Goal: Task Accomplishment & Management: Manage account settings

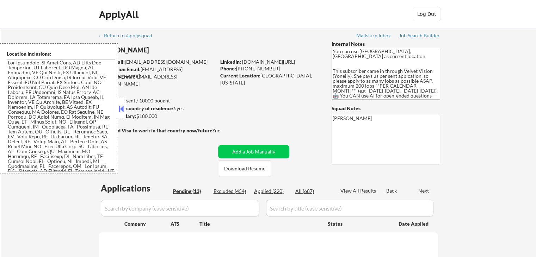
select select ""pending""
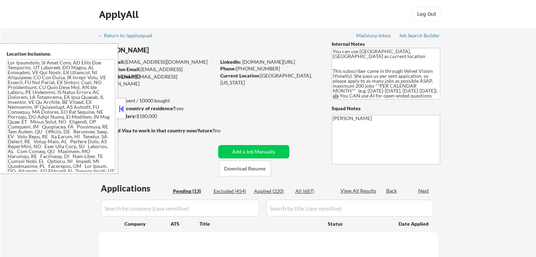
select select ""pending""
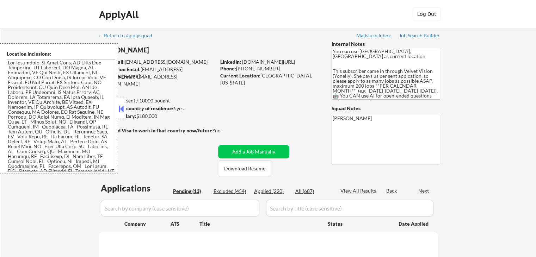
select select ""pending""
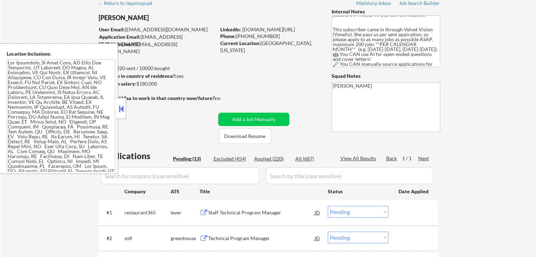
scroll to position [70, 0]
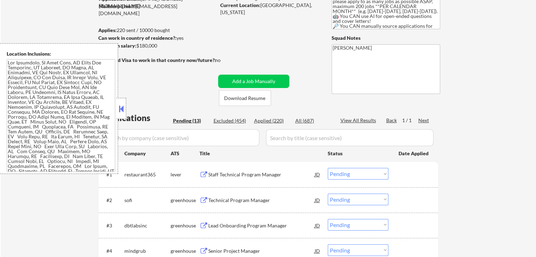
click at [214, 202] on div "Technical Program Manager" at bounding box center [261, 200] width 106 height 7
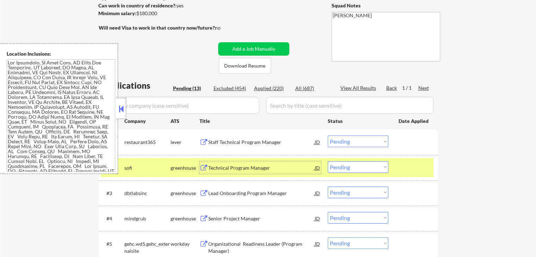
scroll to position [141, 0]
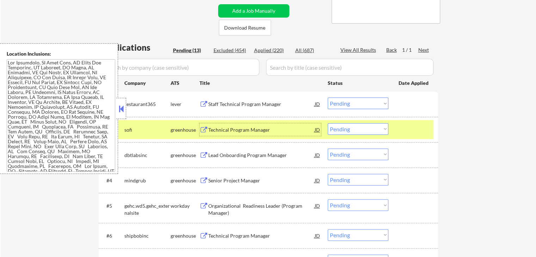
click at [357, 132] on select "Choose an option... Pending Applied Excluded (Questions) Excluded (Expired) Exc…" at bounding box center [358, 129] width 61 height 12
click at [328, 123] on select "Choose an option... Pending Applied Excluded (Questions) Excluded (Expired) Exc…" at bounding box center [358, 129] width 61 height 12
click at [209, 156] on div "Lead Onboarding Program Manager" at bounding box center [261, 155] width 106 height 7
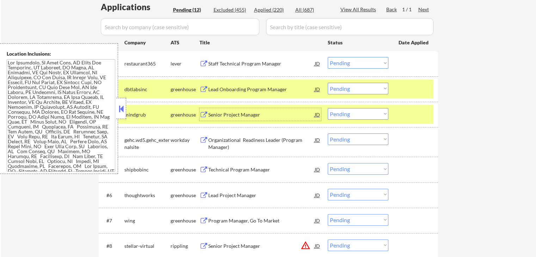
scroll to position [211, 0]
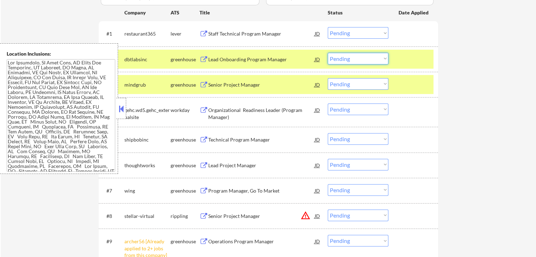
click at [347, 56] on select "Choose an option... Pending Applied Excluded (Questions) Excluded (Expired) Exc…" at bounding box center [358, 59] width 61 height 12
click at [328, 53] on select "Choose an option... Pending Applied Excluded (Questions) Excluded (Expired) Exc…" at bounding box center [358, 59] width 61 height 12
click at [232, 86] on div "Senior Project Manager" at bounding box center [261, 84] width 106 height 7
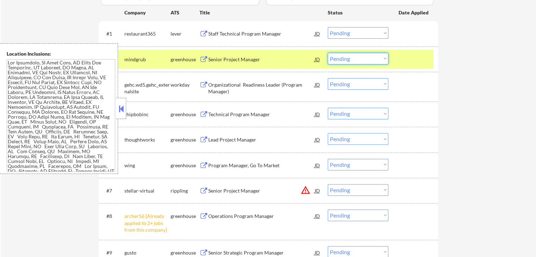
drag, startPoint x: 369, startPoint y: 56, endPoint x: 371, endPoint y: 63, distance: 7.4
click at [369, 56] on select "Choose an option... Pending Applied Excluded (Questions) Excluded (Expired) Exc…" at bounding box center [358, 59] width 61 height 12
click at [328, 53] on select "Choose an option... Pending Applied Excluded (Questions) Excluded (Expired) Exc…" at bounding box center [358, 59] width 61 height 12
click at [271, 34] on div "Staff Technical Program Manager" at bounding box center [261, 33] width 106 height 7
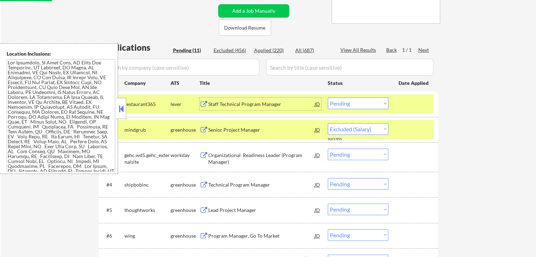
select select ""pending""
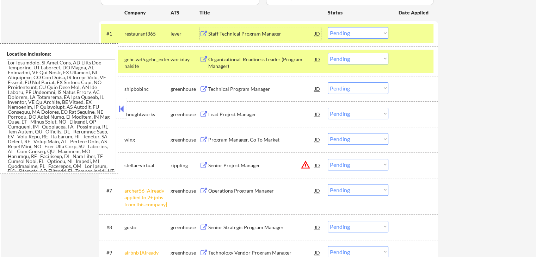
click at [222, 90] on div "Technical Program Manager" at bounding box center [261, 89] width 106 height 7
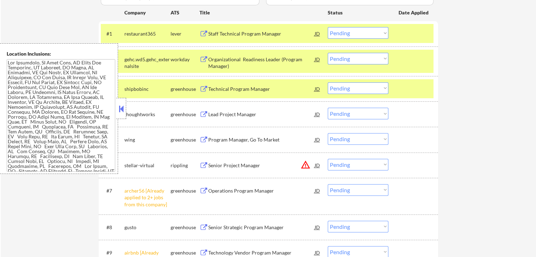
click at [214, 116] on div "Lead Project Manager" at bounding box center [261, 114] width 106 height 7
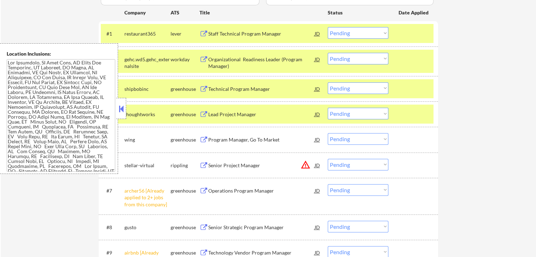
click at [214, 137] on div "Program Manager, Go To Market" at bounding box center [261, 139] width 106 height 7
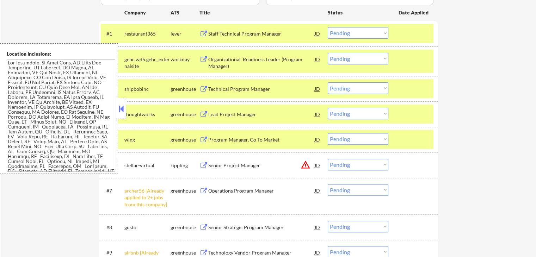
click at [123, 109] on button at bounding box center [121, 109] width 8 height 11
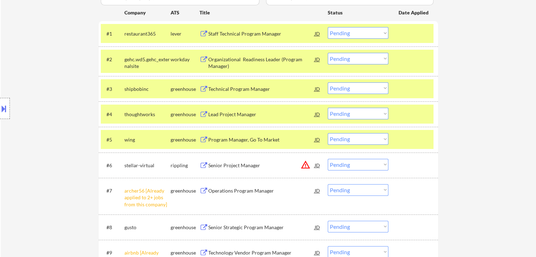
click at [0, 111] on button at bounding box center [4, 109] width 8 height 12
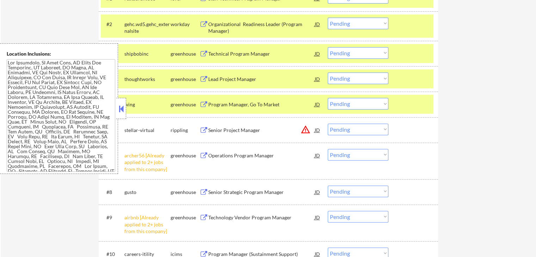
scroll to position [282, 0]
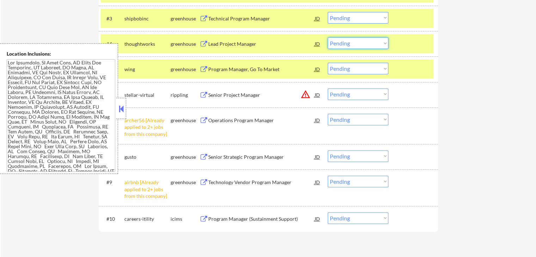
click at [352, 47] on select "Choose an option... Pending Applied Excluded (Questions) Excluded (Expired) Exc…" at bounding box center [358, 43] width 61 height 12
click at [328, 37] on select "Choose an option... Pending Applied Excluded (Questions) Excluded (Expired) Exc…" at bounding box center [358, 43] width 61 height 12
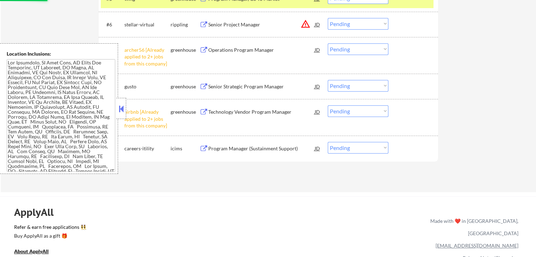
scroll to position [388, 0]
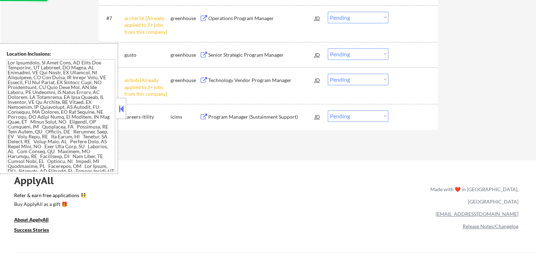
select select ""pending""
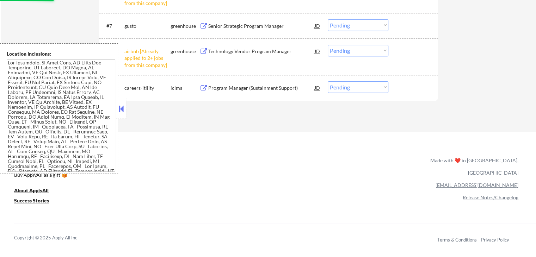
scroll to position [352, 0]
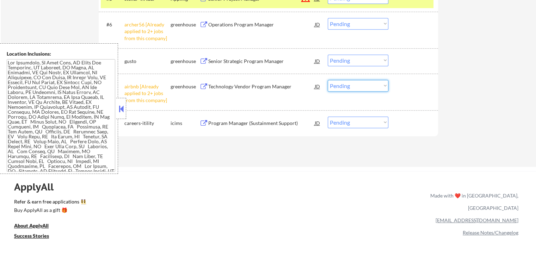
click at [348, 85] on select "Choose an option... Pending Applied Excluded (Questions) Excluded (Expired) Exc…" at bounding box center [358, 86] width 61 height 12
select select ""excluded__other_""
click at [328, 80] on select "Choose an option... Pending Applied Excluded (Questions) Excluded (Expired) Exc…" at bounding box center [358, 86] width 61 height 12
click at [351, 26] on select "Choose an option... Pending Applied Excluded (Questions) Excluded (Expired) Exc…" at bounding box center [358, 24] width 61 height 12
select select ""excluded__other_""
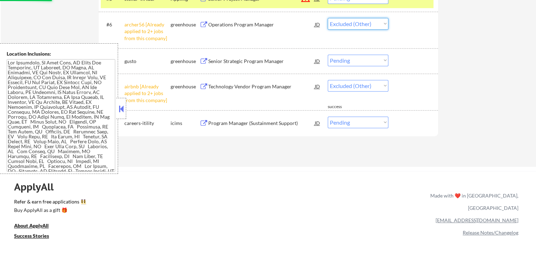
click at [328, 18] on select "Choose an option... Pending Applied Excluded (Questions) Excluded (Expired) Exc…" at bounding box center [358, 24] width 61 height 12
select select ""pending""
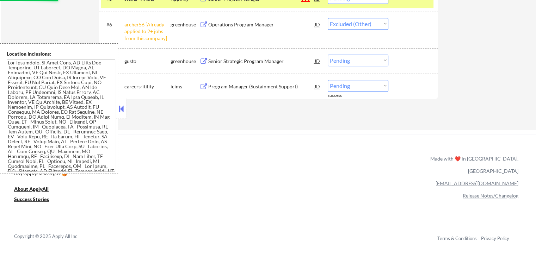
select select ""pending""
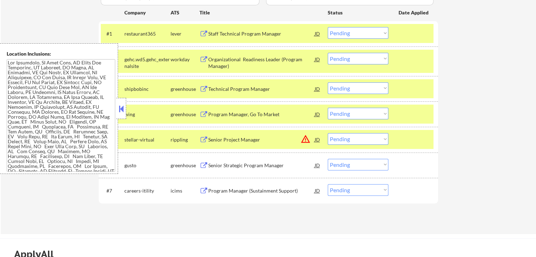
scroll to position [176, 0]
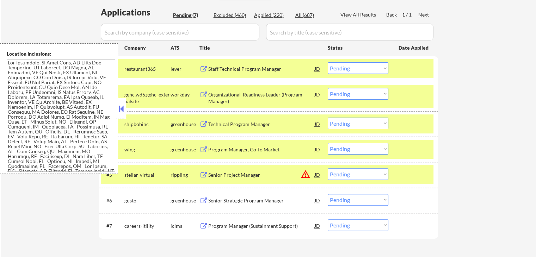
click at [355, 67] on select "Choose an option... Pending Applied Excluded (Questions) Excluded (Expired) Exc…" at bounding box center [358, 68] width 61 height 12
click at [328, 62] on select "Choose an option... Pending Applied Excluded (Questions) Excluded (Expired) Exc…" at bounding box center [358, 68] width 61 height 12
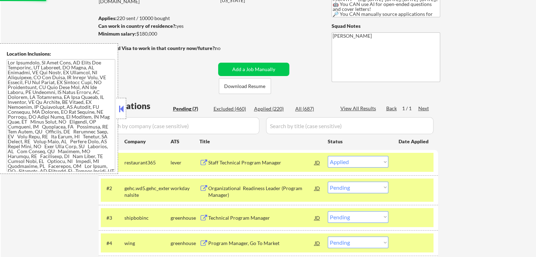
scroll to position [70, 0]
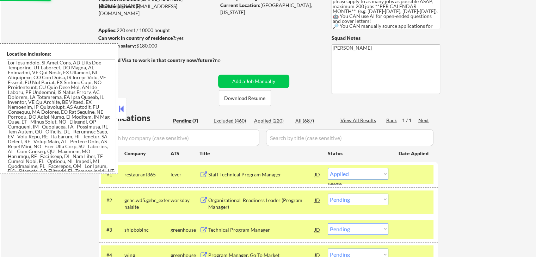
select select ""pending""
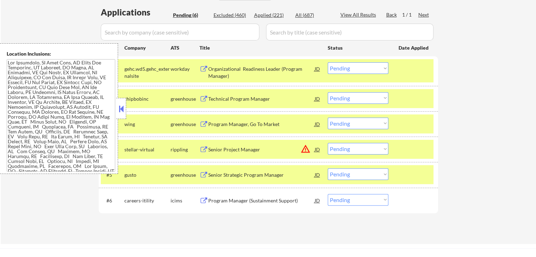
scroll to position [211, 0]
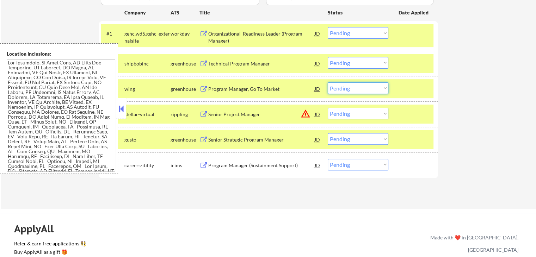
click at [348, 84] on select "Choose an option... Pending Applied Excluded (Questions) Excluded (Expired) Exc…" at bounding box center [358, 88] width 61 height 12
click at [328, 82] on select "Choose an option... Pending Applied Excluded (Questions) Excluded (Expired) Exc…" at bounding box center [358, 88] width 61 height 12
select select ""pending""
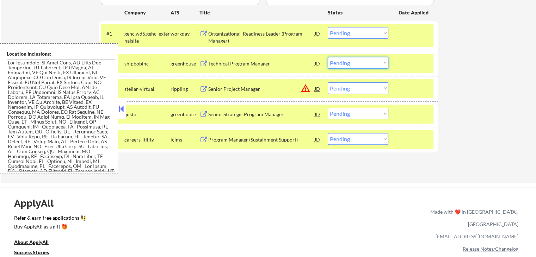
drag, startPoint x: 344, startPoint y: 61, endPoint x: 349, endPoint y: 67, distance: 8.5
click at [344, 62] on select "Choose an option... Pending Applied Excluded (Questions) Excluded (Expired) Exc…" at bounding box center [358, 63] width 61 height 12
click at [328, 57] on select "Choose an option... Pending Applied Excluded (Questions) Excluded (Expired) Exc…" at bounding box center [358, 63] width 61 height 12
select select ""pending""
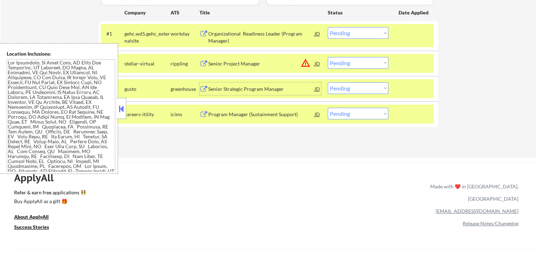
click at [222, 88] on div "Senior Strategic Program Manager" at bounding box center [261, 89] width 106 height 7
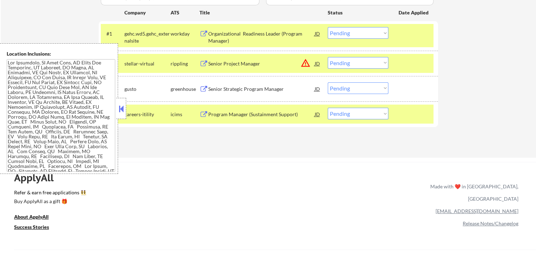
drag, startPoint x: 342, startPoint y: 79, endPoint x: 351, endPoint y: 89, distance: 13.5
click at [343, 81] on div "#3 gusto greenhouse Senior Strategic Program Manager JD warning_amber Choose an…" at bounding box center [268, 88] width 339 height 25
drag, startPoint x: 351, startPoint y: 89, endPoint x: 351, endPoint y: 93, distance: 4.2
click at [351, 89] on select "Choose an option... Pending Applied Excluded (Questions) Excluded (Expired) Exc…" at bounding box center [358, 88] width 61 height 12
click at [328, 82] on select "Choose an option... Pending Applied Excluded (Questions) Excluded (Expired) Exc…" at bounding box center [358, 88] width 61 height 12
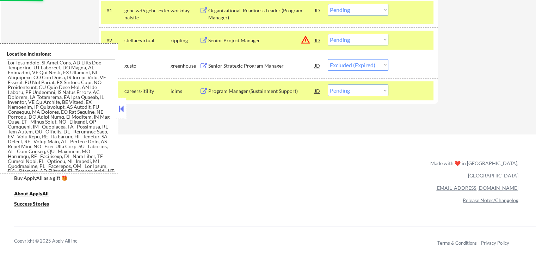
scroll to position [247, 0]
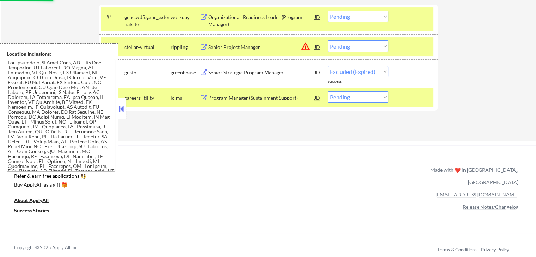
select select ""pending""
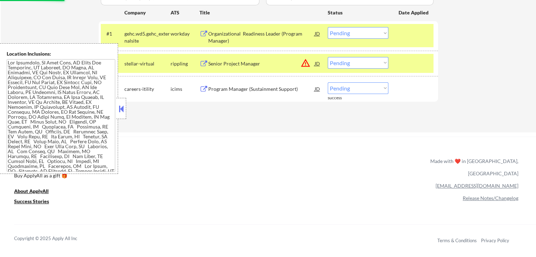
click at [228, 64] on div "Senior Project Manager" at bounding box center [261, 63] width 106 height 7
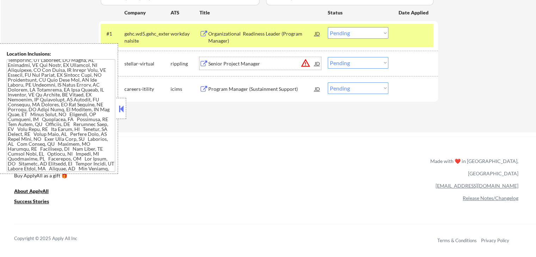
scroll to position [0, 0]
drag, startPoint x: 361, startPoint y: 62, endPoint x: 363, endPoint y: 68, distance: 6.7
click at [361, 62] on select "Choose an option... Pending Applied Excluded (Questions) Excluded (Expired) Exc…" at bounding box center [358, 63] width 61 height 12
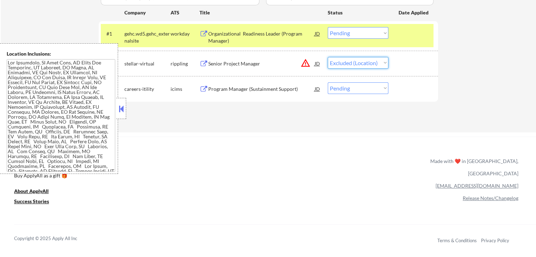
click at [328, 57] on select "Choose an option... Pending Applied Excluded (Questions) Excluded (Expired) Exc…" at bounding box center [358, 63] width 61 height 12
select select ""pending""
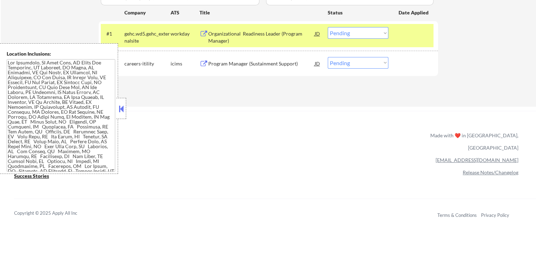
click at [232, 62] on div "Program Manager (Sustainment Support)" at bounding box center [261, 63] width 106 height 7
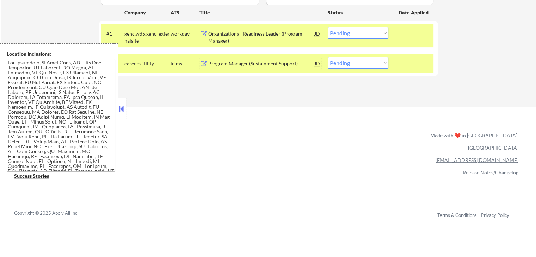
click at [239, 64] on div "Program Manager (Sustainment Support)" at bounding box center [261, 63] width 106 height 7
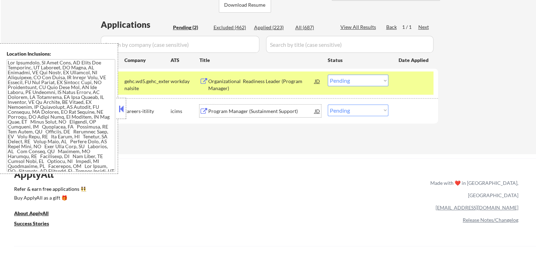
scroll to position [176, 0]
